Goal: Transaction & Acquisition: Purchase product/service

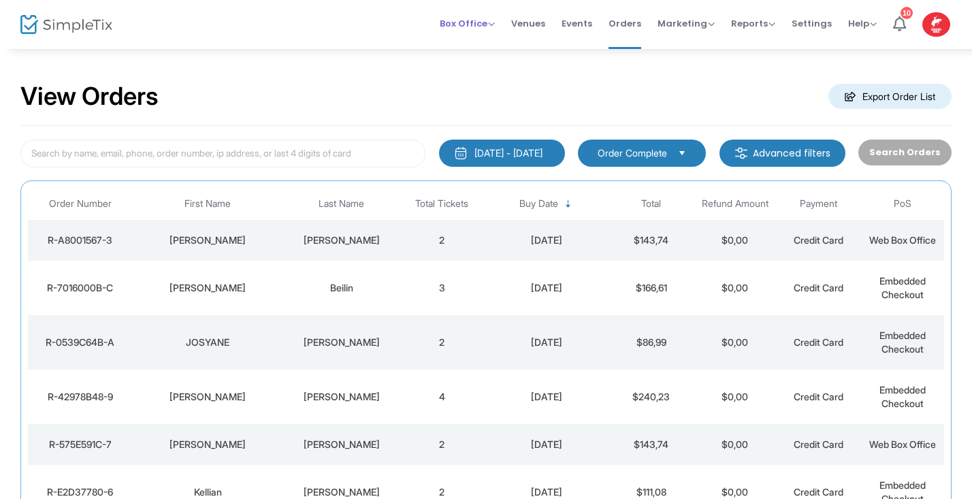
click at [495, 28] on div "Box Office Sell Tickets Bookings Sell Season Pass" at bounding box center [467, 24] width 55 height 14
click at [484, 27] on span "Box Office" at bounding box center [467, 23] width 55 height 13
click at [480, 47] on li "Sell Tickets" at bounding box center [488, 46] width 97 height 27
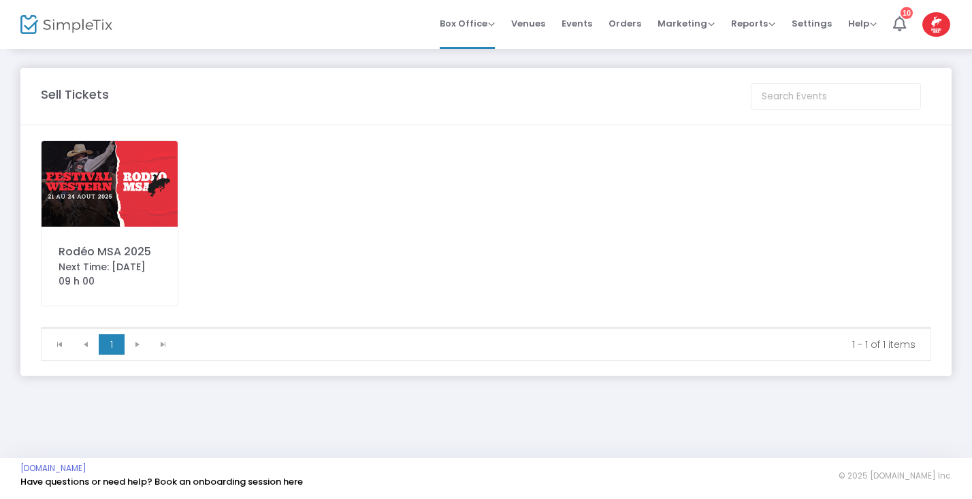
click at [130, 172] on img at bounding box center [110, 184] width 136 height 86
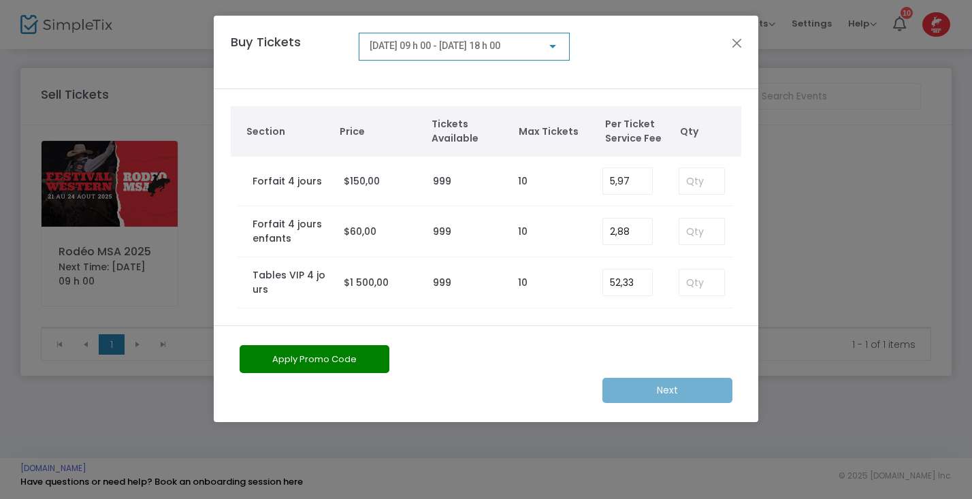
click at [554, 45] on div at bounding box center [552, 46] width 7 height 3
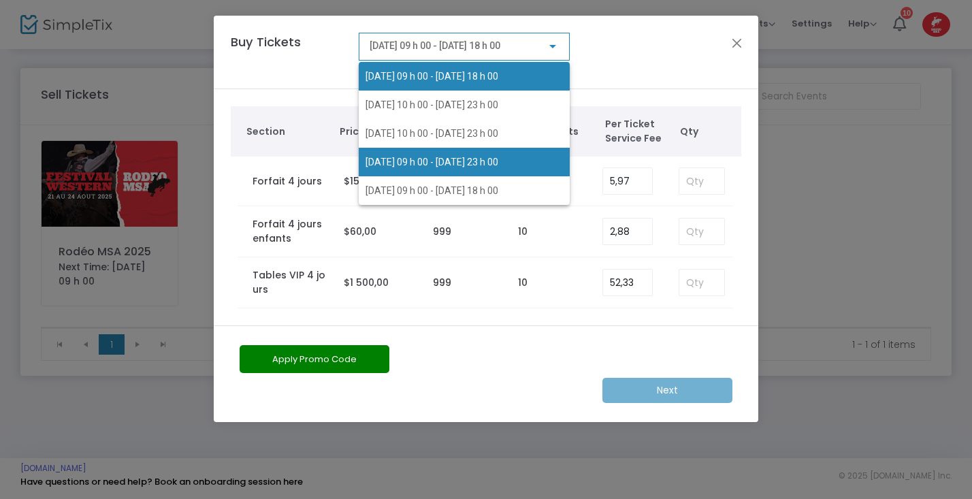
click at [471, 155] on span "2025-08-23 @ 09 h 00 - 2025-08-23 @ 23 h 00" at bounding box center [464, 162] width 197 height 29
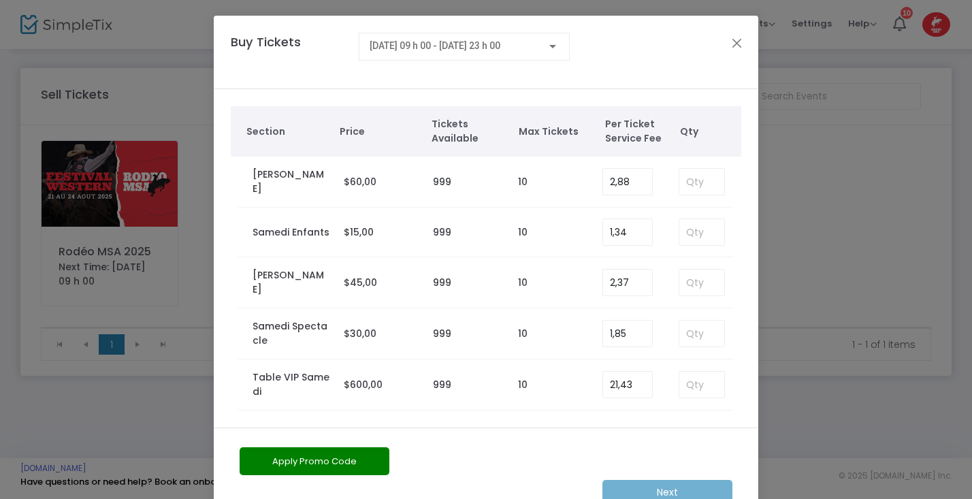
click at [345, 456] on button "Apply Promo Code" at bounding box center [315, 461] width 150 height 28
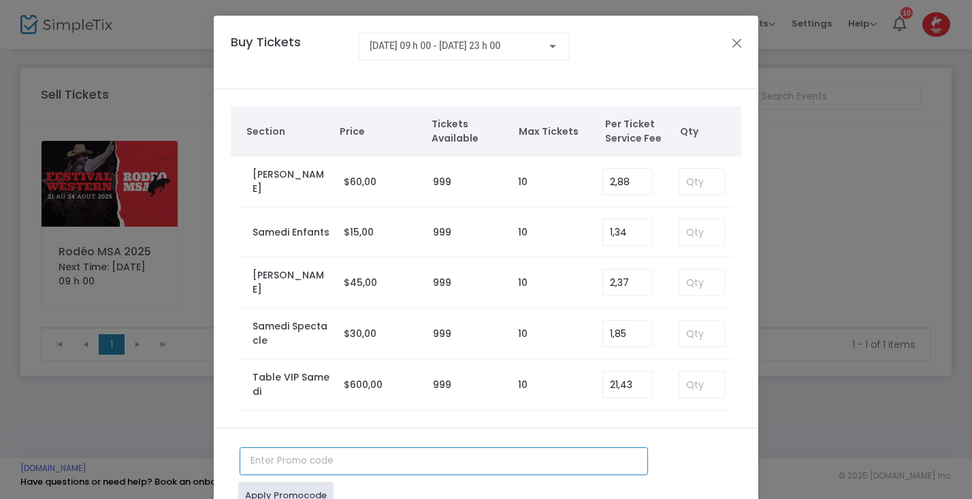
click at [317, 460] on input "text" at bounding box center [444, 461] width 408 height 28
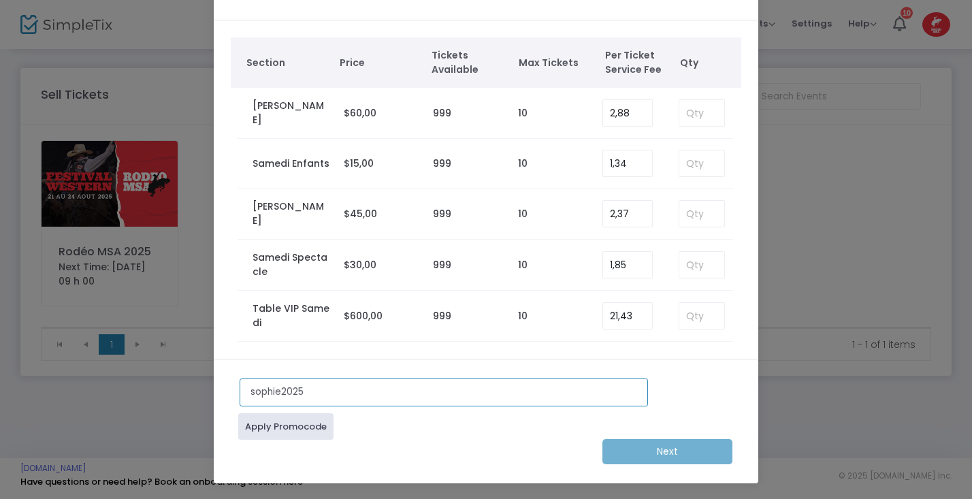
scroll to position [69, 0]
type input "sophie2025"
click at [297, 430] on link "Apply Promocode" at bounding box center [285, 426] width 95 height 27
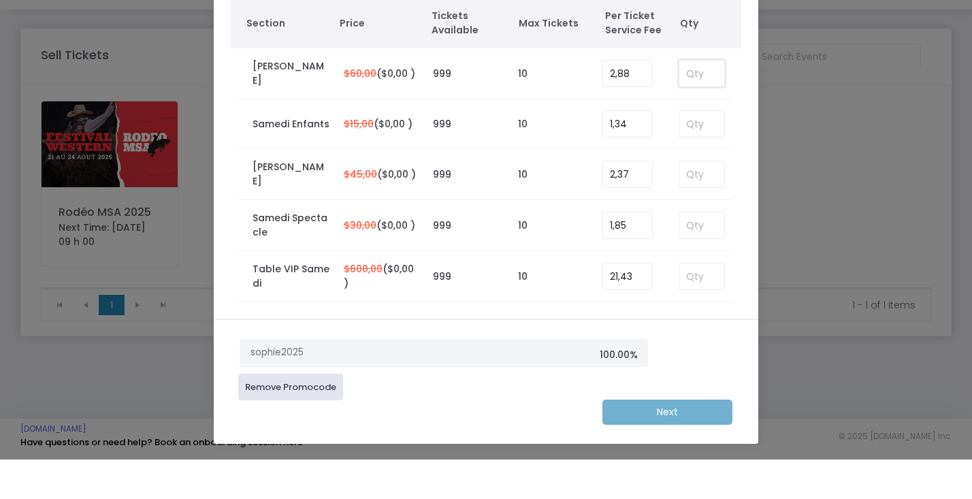
click at [698, 100] on input at bounding box center [701, 113] width 45 height 26
type input "2"
click at [653, 439] on m-button "Next" at bounding box center [668, 451] width 130 height 25
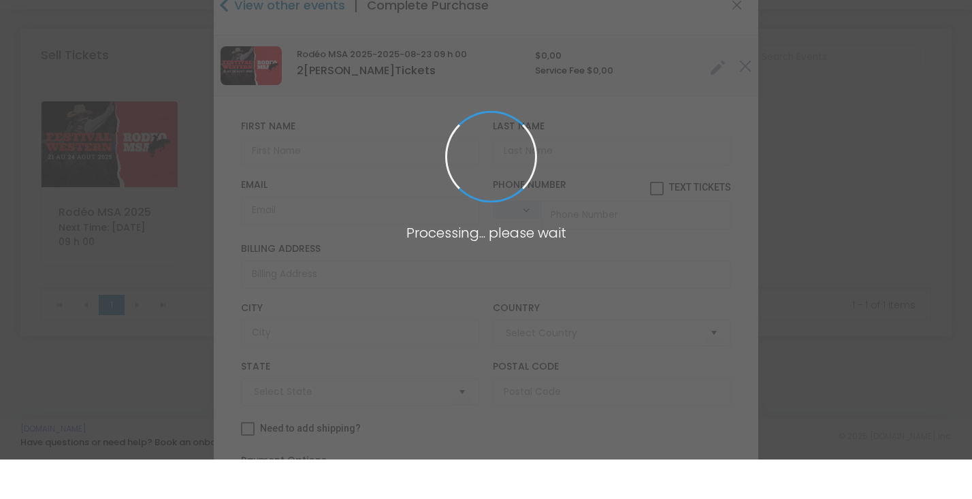
type input "[GEOGRAPHIC_DATA]"
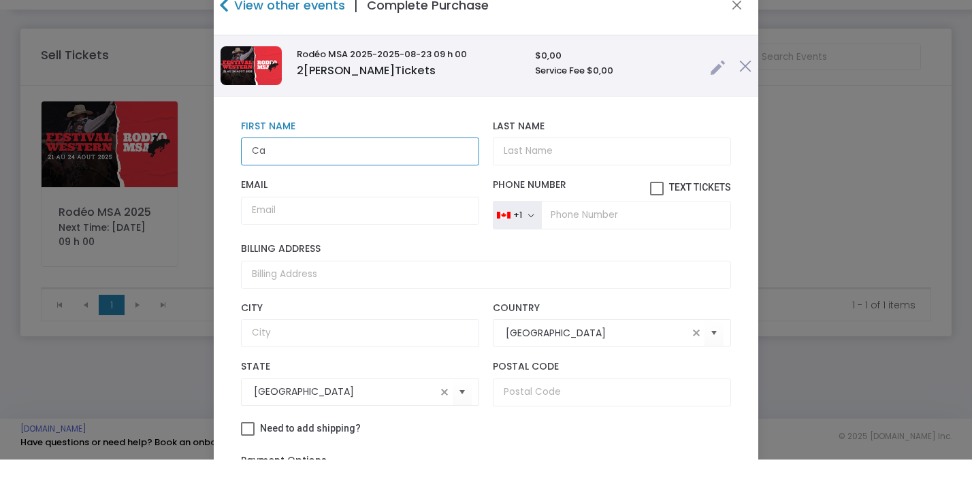
type input "C"
type input "[PERSON_NAME]"
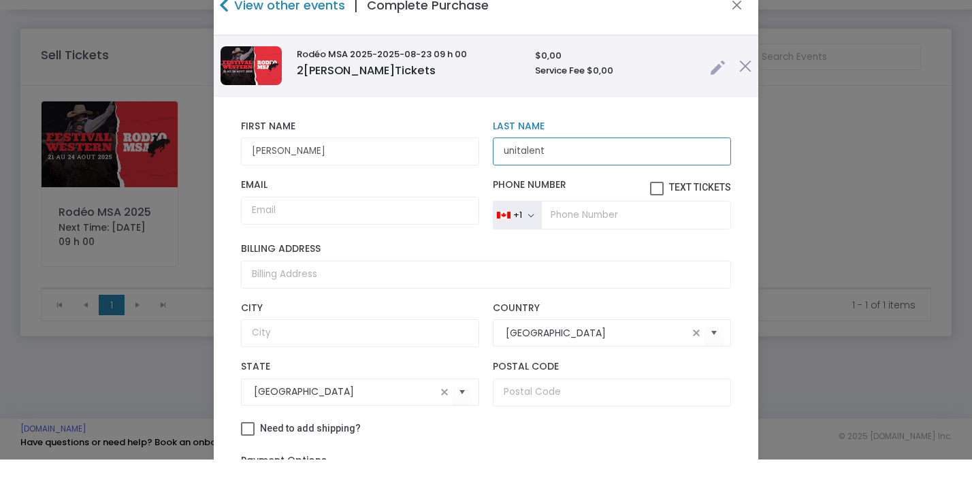
type input "unitalent"
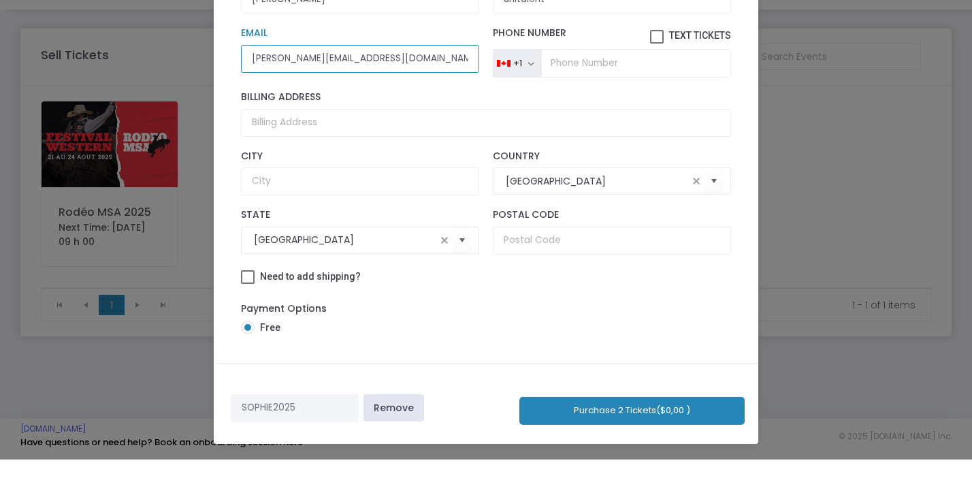
scroll to position [144, 0]
type input "[PERSON_NAME][EMAIL_ADDRESS][DOMAIN_NAME]"
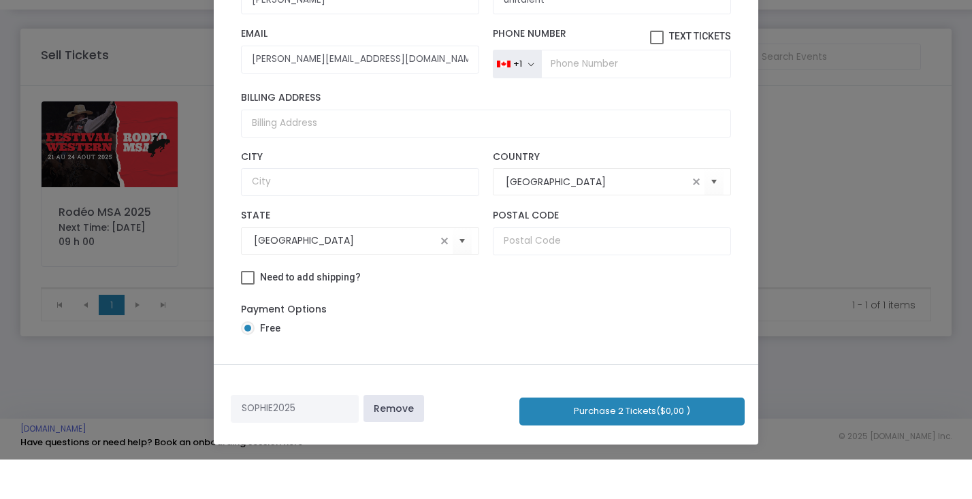
click at [664, 437] on button "Purchase 2 Tickets ($0,00 )" at bounding box center [631, 451] width 225 height 28
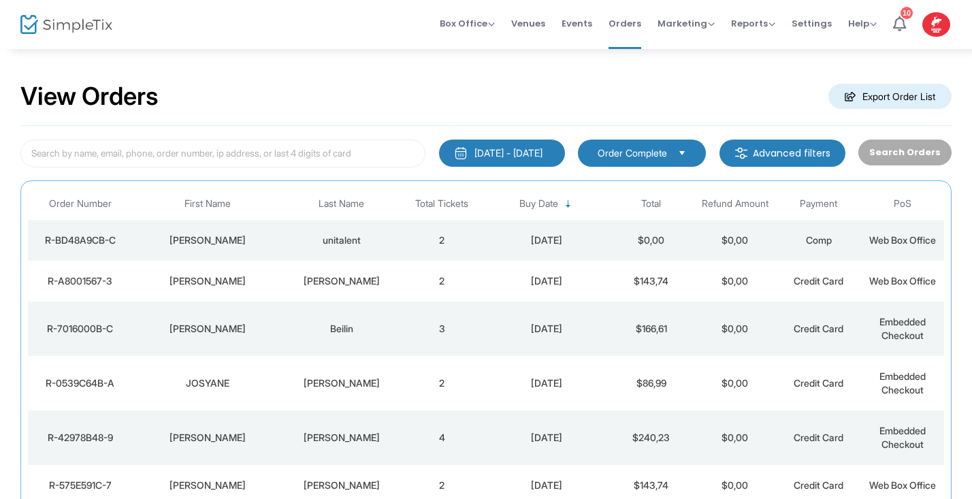
click at [68, 29] on img at bounding box center [66, 25] width 92 height 20
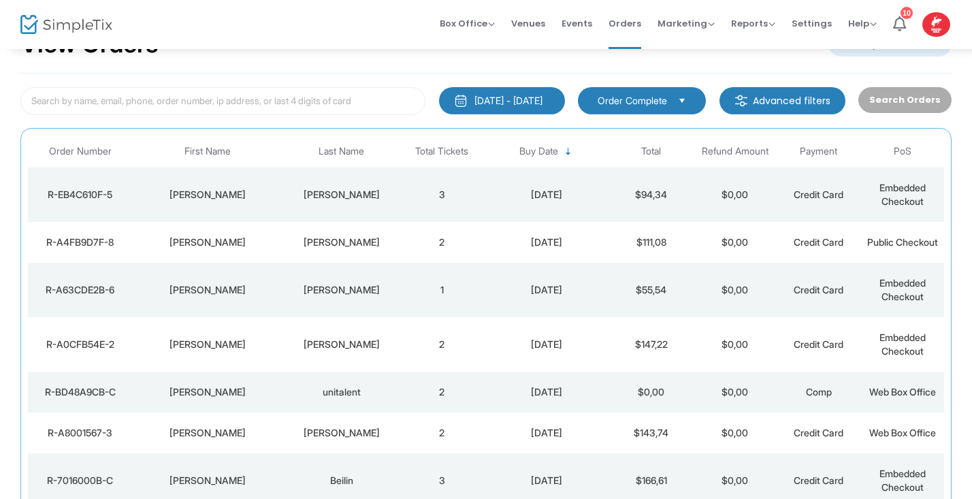
scroll to position [53, 0]
click at [281, 397] on td "[PERSON_NAME]" at bounding box center [208, 391] width 150 height 41
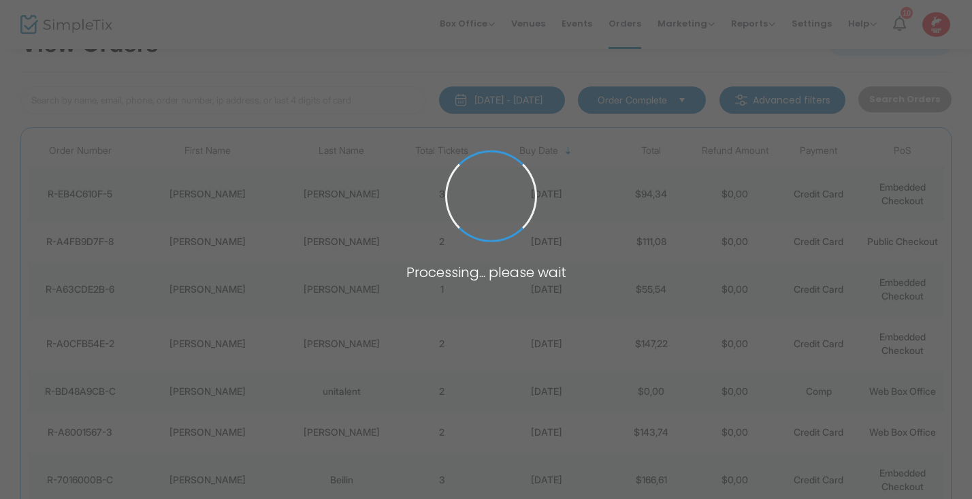
click at [281, 397] on span at bounding box center [486, 249] width 972 height 499
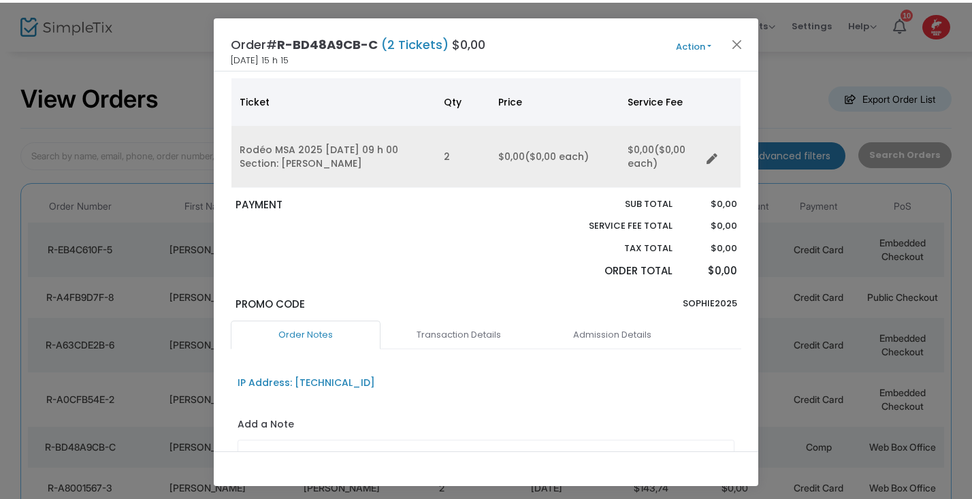
scroll to position [114, 0]
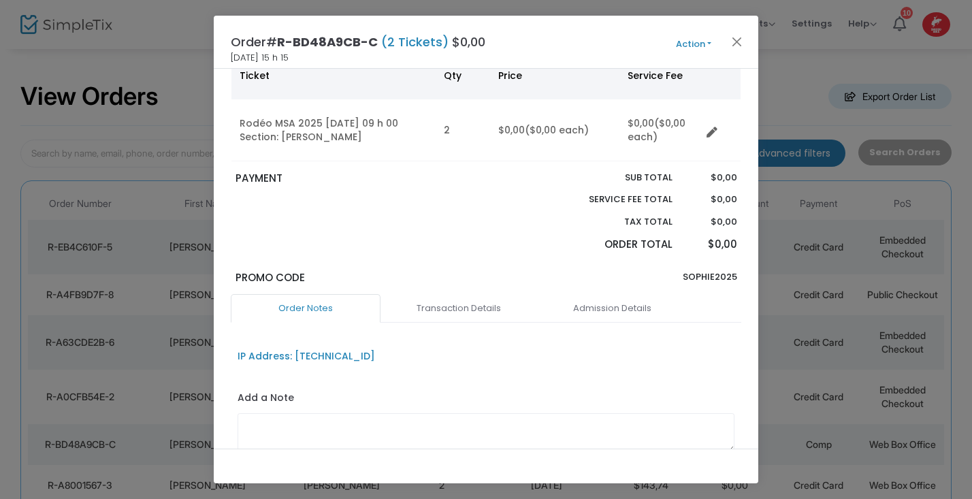
click at [161, 44] on ngb-modal-window "Order# R-BD48A9CB-C (2 Tickets) $0,00 [DATE] 15 h 15 Action Mark Admitted Edit …" at bounding box center [486, 249] width 972 height 499
click at [733, 42] on button "Close" at bounding box center [737, 42] width 18 height 18
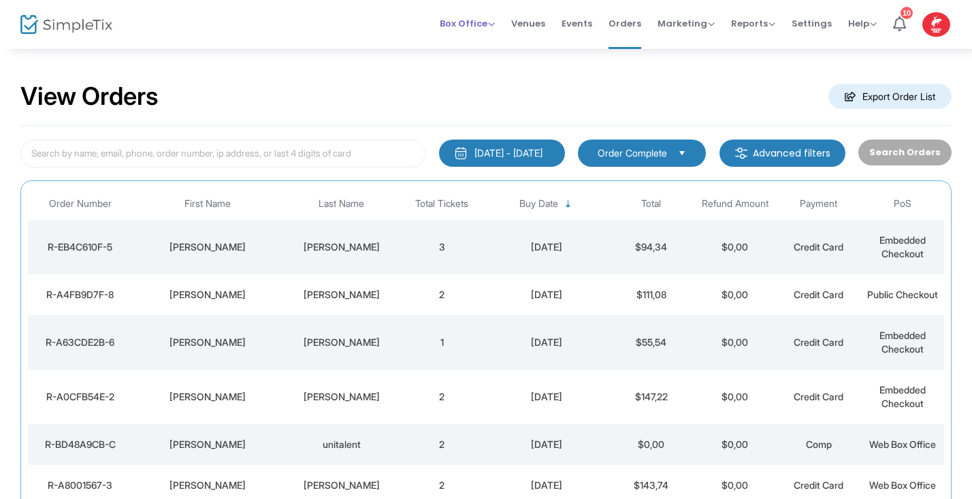
click at [482, 32] on span "Box Office Sell Tickets Bookings Sell Season Pass" at bounding box center [467, 23] width 55 height 35
click at [488, 26] on span "Box Office" at bounding box center [467, 23] width 55 height 13
click at [486, 46] on li "Sell Tickets" at bounding box center [488, 46] width 97 height 27
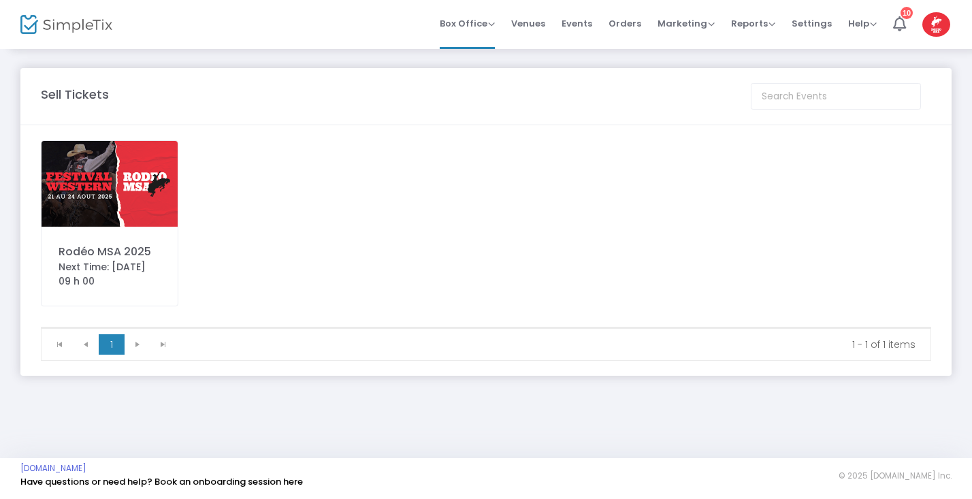
click at [137, 173] on img at bounding box center [110, 184] width 136 height 86
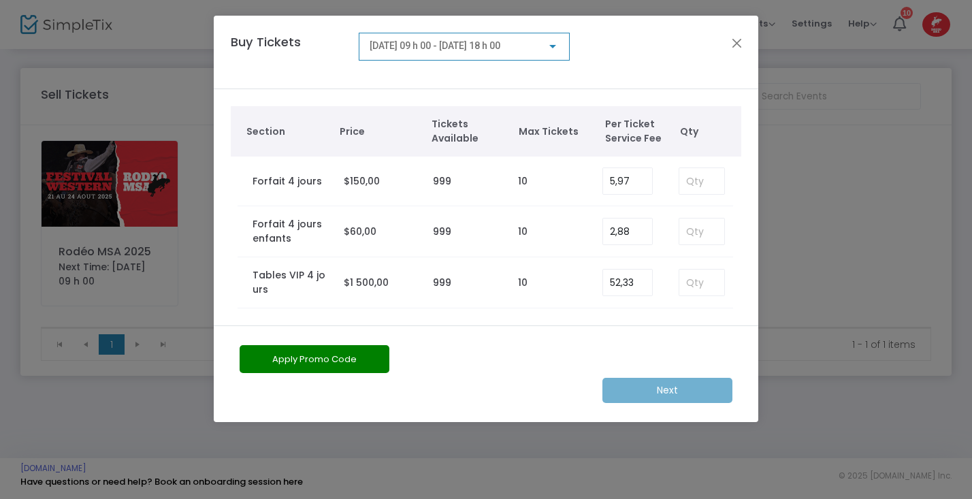
click at [554, 46] on div at bounding box center [552, 46] width 7 height 3
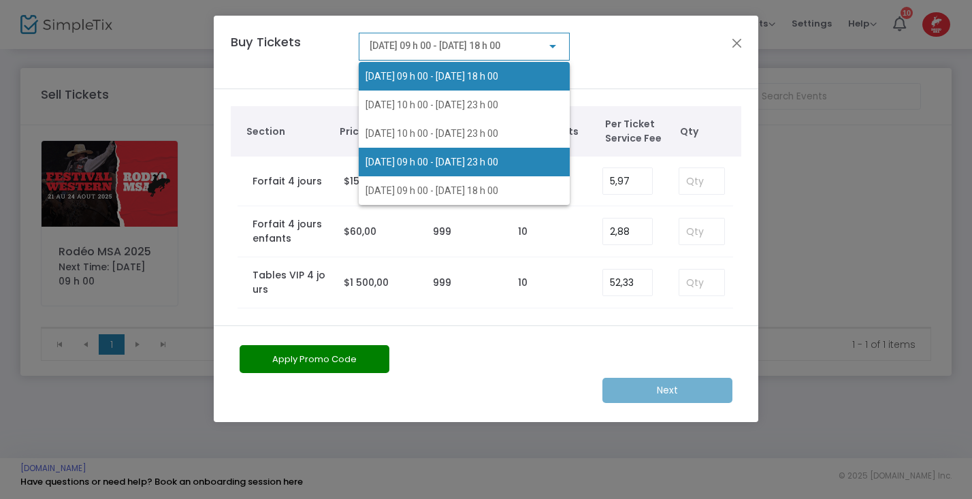
click at [446, 159] on span "[DATE] 09 h 00 - [DATE] 23 h 00" at bounding box center [432, 162] width 133 height 11
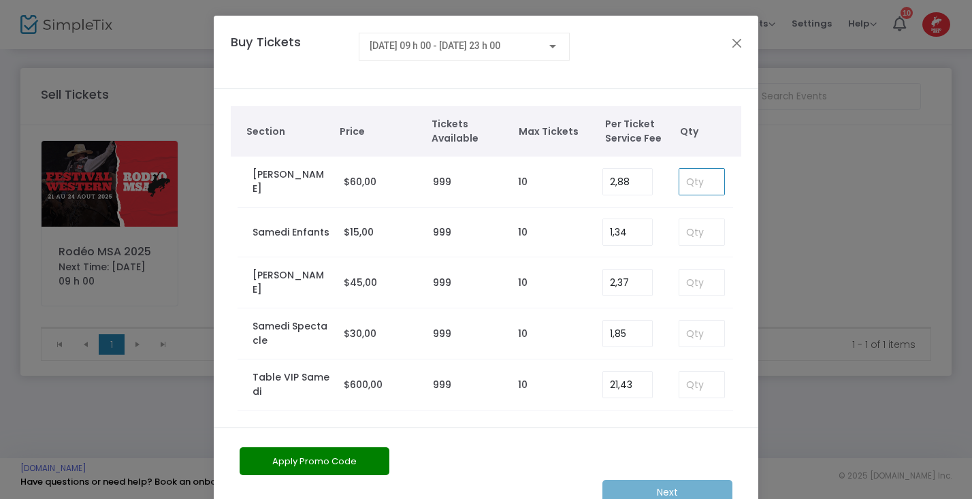
click at [705, 178] on input at bounding box center [701, 182] width 45 height 26
type input "2"
click at [368, 455] on button "Apply Promo Code" at bounding box center [315, 461] width 150 height 28
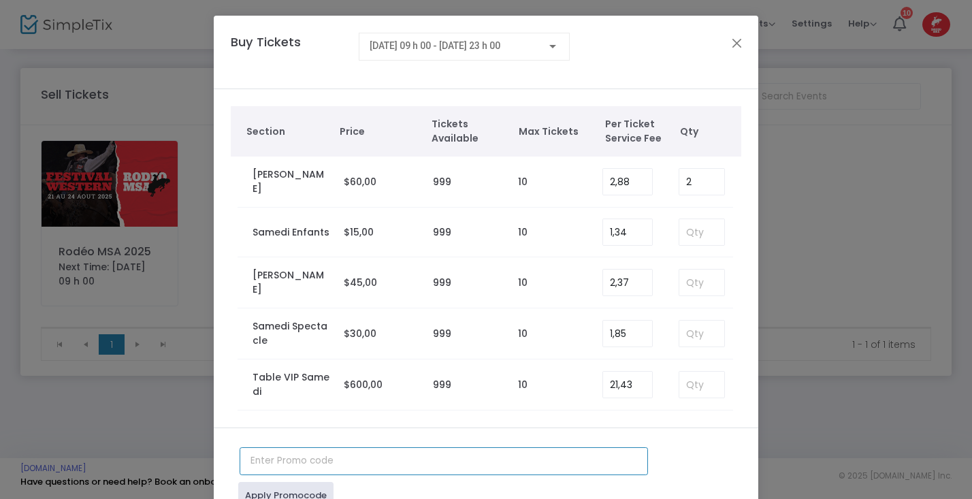
click at [274, 466] on input "text" at bounding box center [444, 461] width 408 height 28
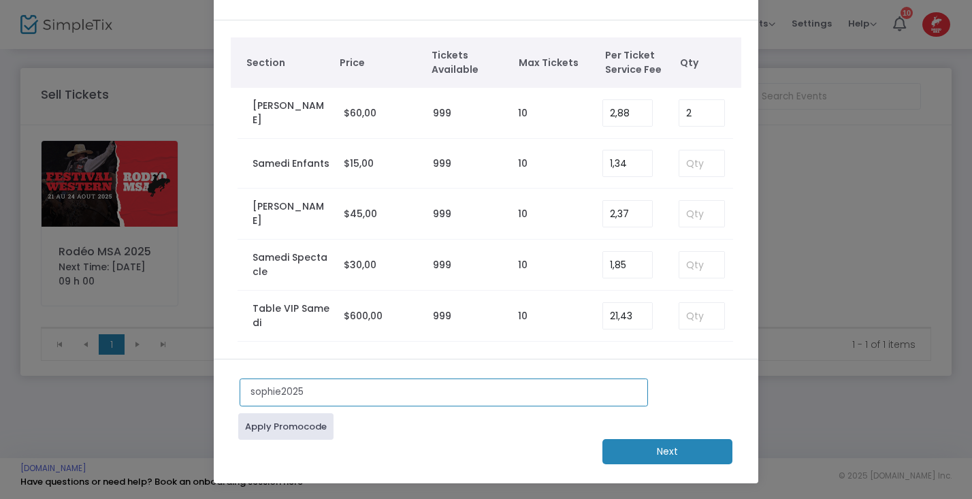
scroll to position [69, 0]
type input "sophie2025"
click at [302, 423] on link "Apply Promocode" at bounding box center [285, 426] width 95 height 27
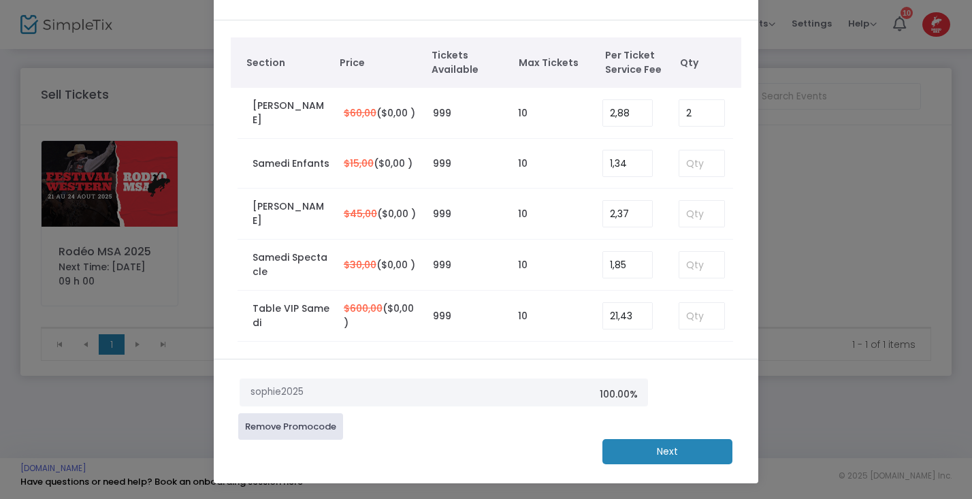
click at [688, 453] on m-button "Next" at bounding box center [668, 451] width 130 height 25
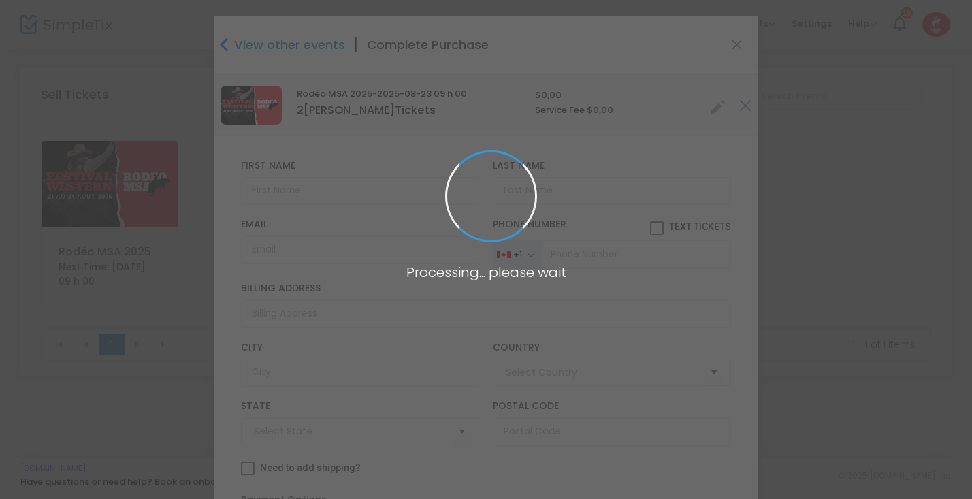
type input "[GEOGRAPHIC_DATA]"
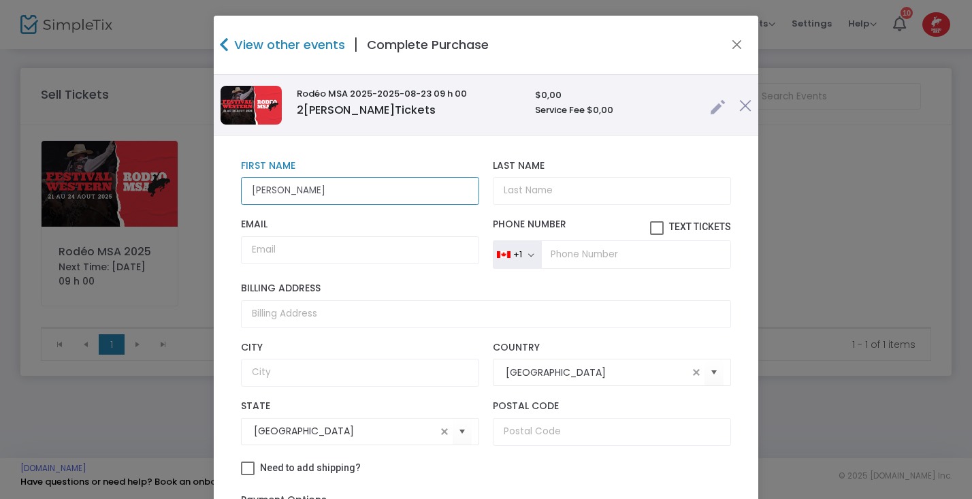
type input "[PERSON_NAME]"
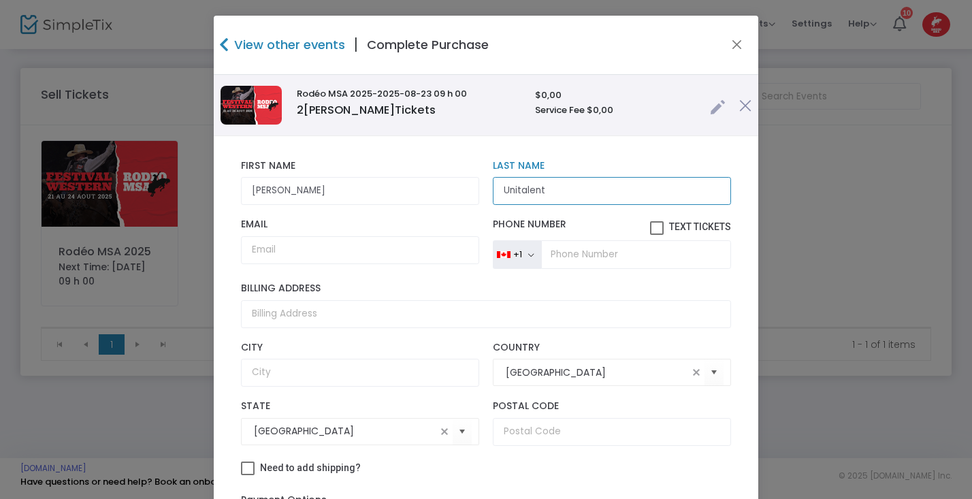
type input "Unitalent"
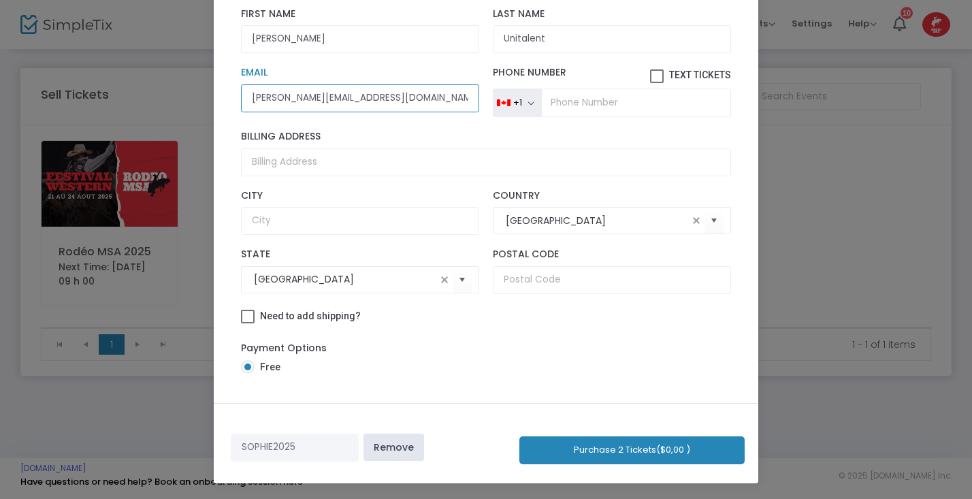
scroll to position [144, 0]
type input "[PERSON_NAME][EMAIL_ADDRESS][DOMAIN_NAME]"
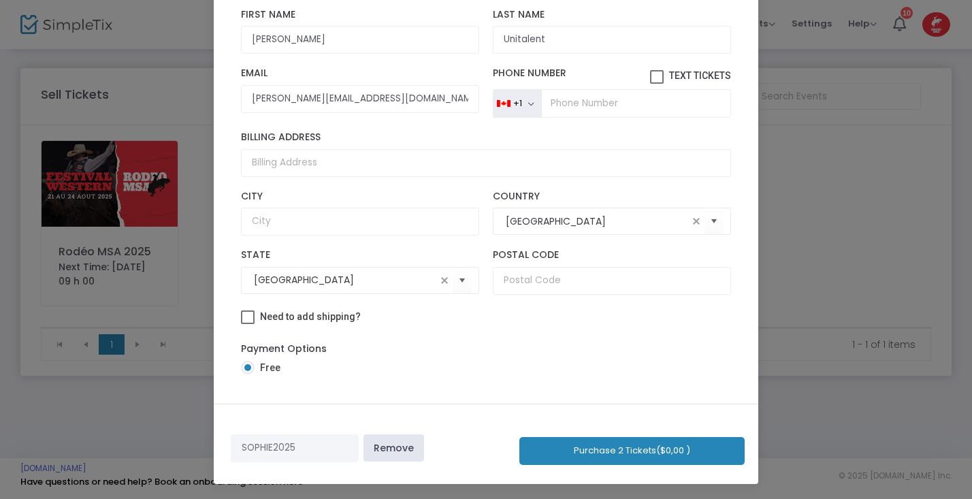
click at [650, 452] on button "Purchase 2 Tickets ($0,00 )" at bounding box center [631, 451] width 225 height 28
